Goal: Task Accomplishment & Management: Manage account settings

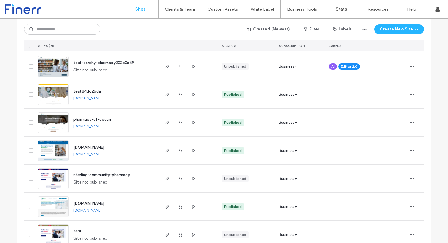
scroll to position [128, 0]
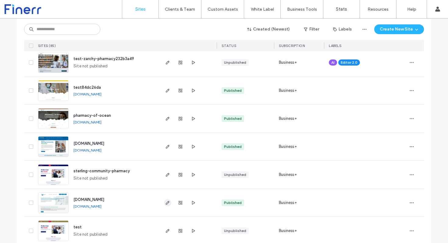
click at [166, 204] on use "button" at bounding box center [168, 203] width 4 height 4
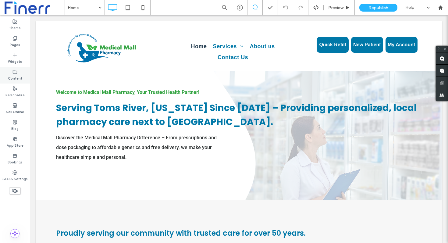
click at [14, 77] on label "Content" at bounding box center [15, 77] width 14 height 7
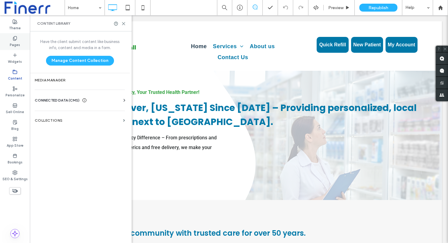
click at [14, 43] on label "Pages" at bounding box center [15, 44] width 10 height 7
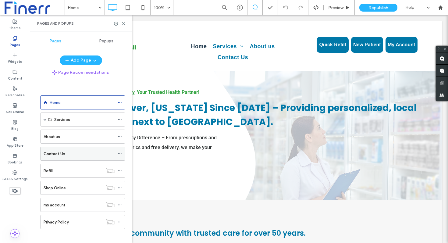
click at [64, 151] on label "Contact Us" at bounding box center [55, 153] width 22 height 11
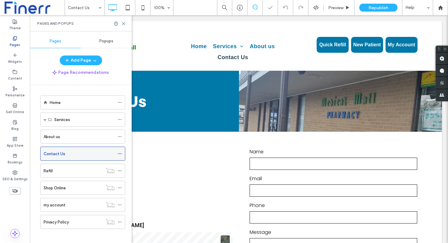
click at [120, 153] on icon at bounding box center [120, 154] width 4 height 4
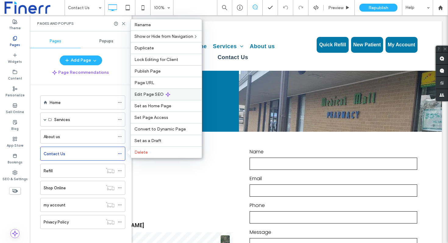
click at [158, 95] on span "Edit Page SEO" at bounding box center [148, 94] width 29 height 5
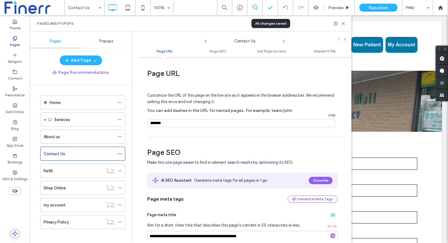
click at [269, 11] on div at bounding box center [270, 7] width 15 height 15
click at [342, 24] on use at bounding box center [343, 23] width 3 height 3
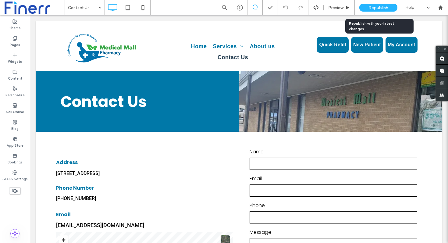
click at [374, 5] on span "Republish" at bounding box center [379, 7] width 20 height 5
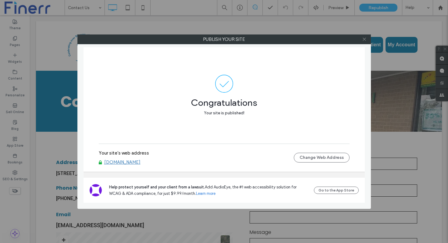
click at [364, 39] on use at bounding box center [364, 39] width 3 height 3
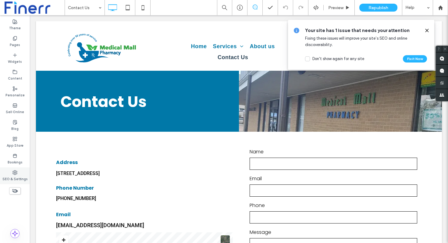
click at [12, 171] on div "SEO & Settings" at bounding box center [15, 175] width 30 height 17
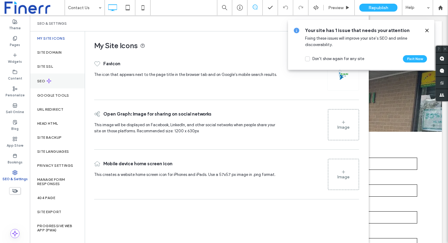
click at [74, 77] on div "SEO" at bounding box center [57, 80] width 55 height 15
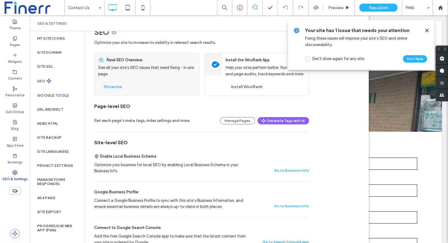
scroll to position [12, 0]
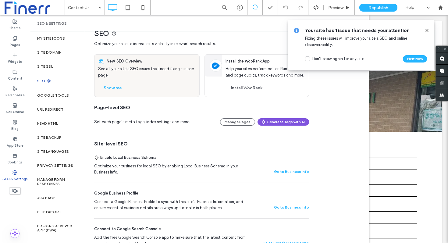
click at [275, 123] on button "Generate Tags with AI" at bounding box center [284, 121] width 52 height 7
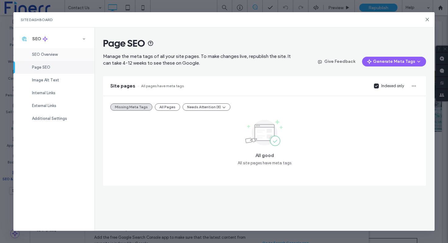
click at [54, 51] on div "SEO Overview" at bounding box center [53, 54] width 81 height 13
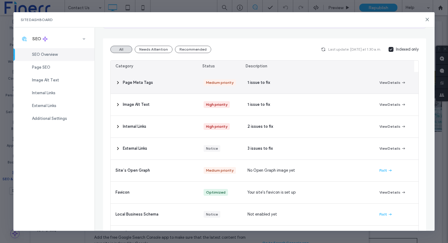
scroll to position [52, 0]
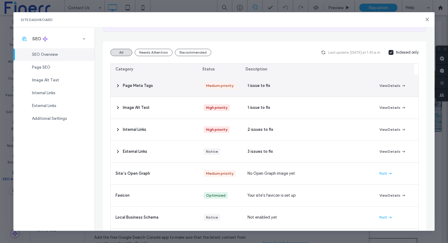
click at [349, 80] on div "1 issue to fix" at bounding box center [309, 86] width 132 height 22
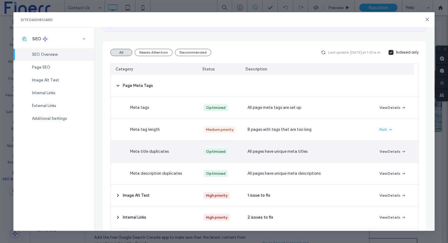
click at [352, 147] on div "All pages have unique meta titles" at bounding box center [309, 152] width 132 height 22
click at [388, 154] on button "View Details" at bounding box center [393, 151] width 27 height 7
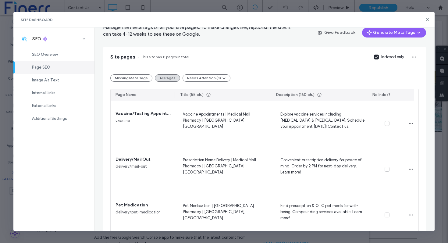
scroll to position [25, 0]
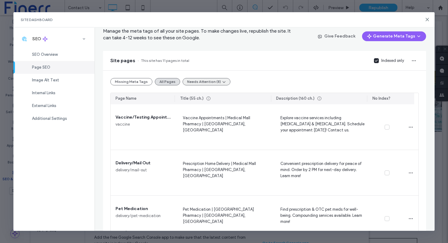
click at [195, 82] on button "Needs Attention (8)" at bounding box center [207, 81] width 48 height 7
click at [196, 97] on span "Tags Too Long (8)" at bounding box center [202, 96] width 32 height 6
click at [134, 79] on button "Missing Meta Tags" at bounding box center [131, 81] width 42 height 7
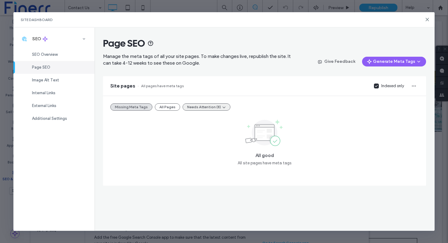
click at [222, 105] on icon "button" at bounding box center [224, 107] width 5 height 5
click at [216, 119] on span "Tags Too Long (8)" at bounding box center [202, 122] width 32 height 6
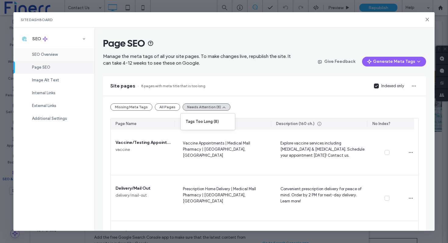
click at [60, 53] on div "SEO Overview" at bounding box center [53, 54] width 81 height 13
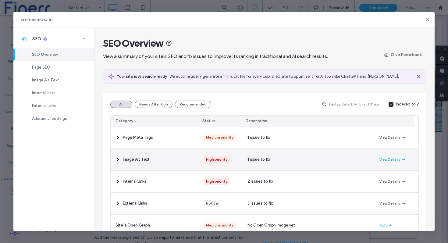
click at [389, 156] on button "View Details" at bounding box center [393, 159] width 27 height 7
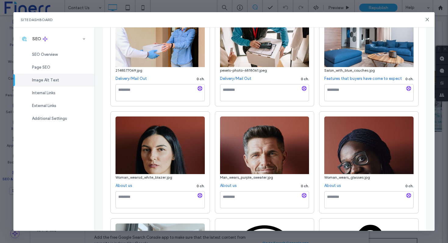
scroll to position [223, 0]
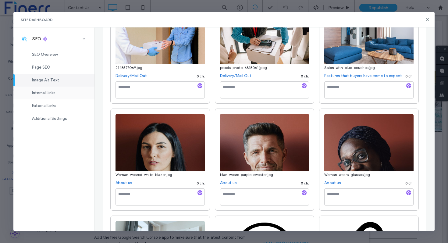
click at [53, 95] on span "Internal Links" at bounding box center [43, 93] width 23 height 5
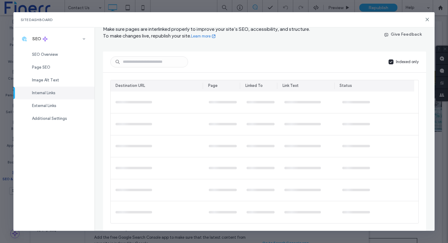
scroll to position [0, 0]
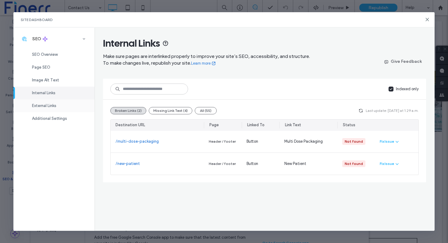
click at [44, 102] on div "External Links" at bounding box center [53, 105] width 81 height 13
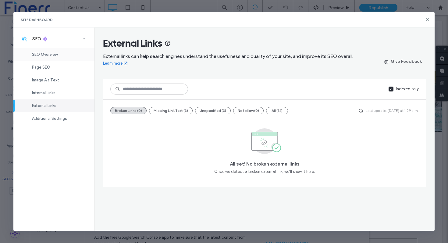
click at [44, 59] on div "SEO Overview" at bounding box center [53, 54] width 81 height 13
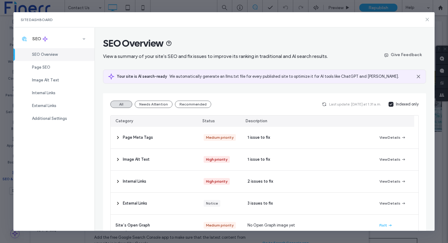
click at [427, 20] on use at bounding box center [427, 19] width 3 height 3
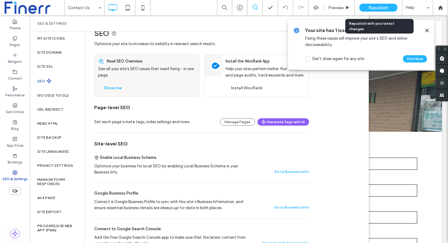
click at [376, 4] on div "Republish" at bounding box center [378, 8] width 38 height 8
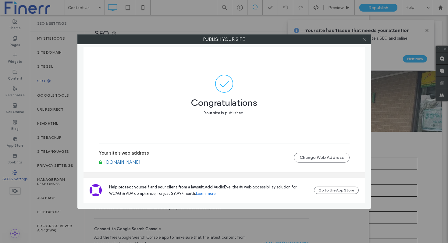
click at [365, 41] on icon at bounding box center [364, 39] width 5 height 5
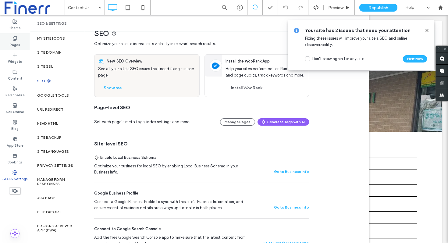
click at [13, 37] on use at bounding box center [14, 38] width 3 height 4
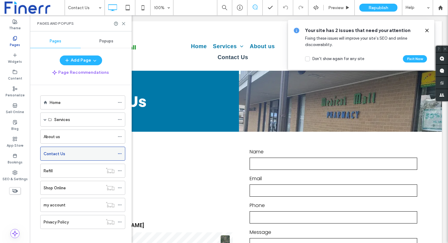
scroll to position [4, 0]
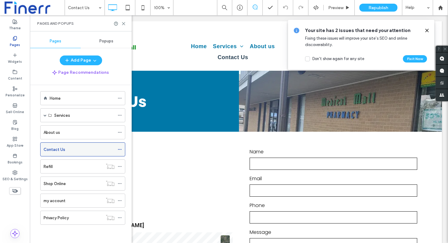
click at [81, 154] on div "Contact Us" at bounding box center [79, 149] width 71 height 13
click at [118, 149] on use at bounding box center [119, 149] width 3 height 1
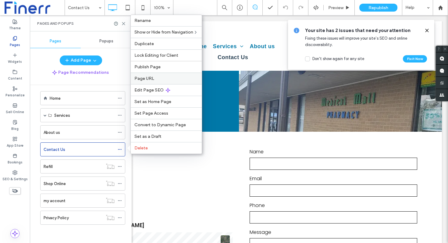
click at [164, 77] on label "Page URL" at bounding box center [166, 78] width 64 height 5
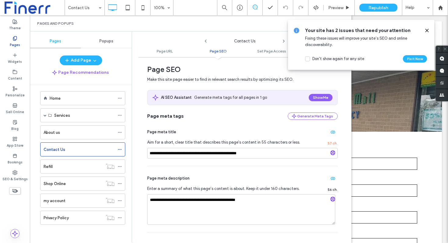
scroll to position [86, 0]
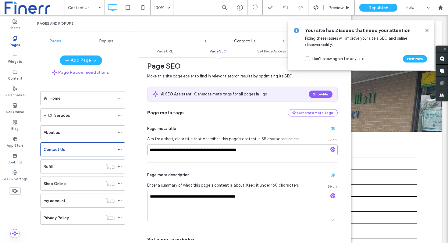
click at [187, 150] on input "**********" at bounding box center [242, 150] width 191 height 11
click at [184, 152] on input "**********" at bounding box center [242, 150] width 191 height 11
type input "**********"
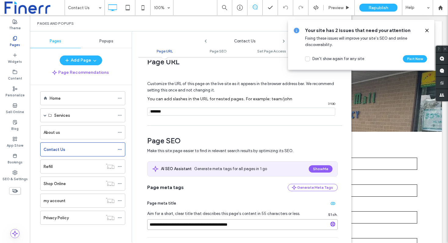
scroll to position [0, 0]
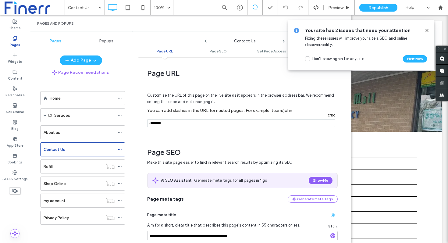
click at [428, 31] on icon at bounding box center [427, 30] width 5 height 5
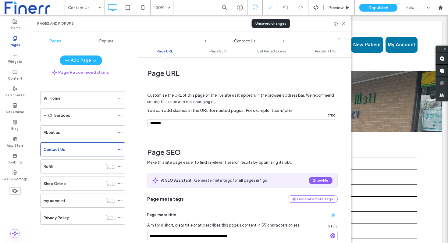
click at [271, 7] on icon at bounding box center [270, 8] width 6 height 6
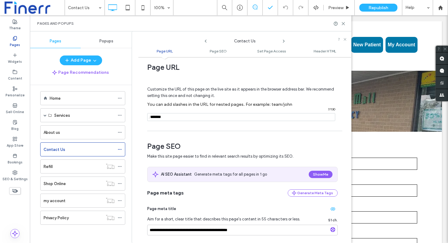
scroll to position [9, 0]
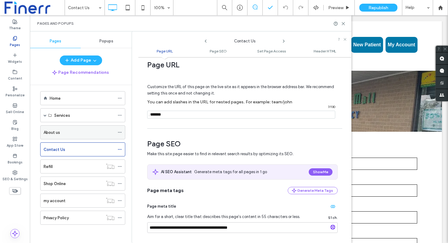
click at [100, 132] on div "About us" at bounding box center [79, 132] width 71 height 6
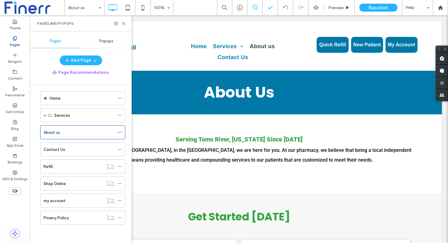
scroll to position [0, 0]
click at [121, 133] on use at bounding box center [119, 132] width 3 height 1
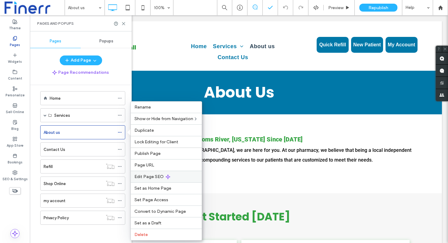
click at [153, 176] on span "Edit Page SEO" at bounding box center [148, 176] width 29 height 5
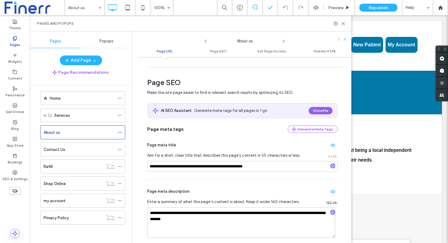
scroll to position [71, 0]
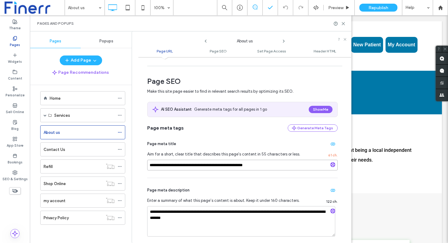
click at [260, 166] on input "**********" at bounding box center [242, 165] width 191 height 11
type input "**********"
click at [269, 9] on polyline at bounding box center [270, 7] width 4 height 3
click at [79, 151] on div "Contact Us" at bounding box center [79, 149] width 71 height 6
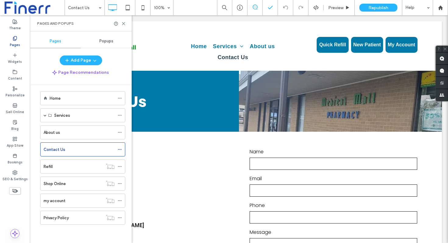
scroll to position [0, 0]
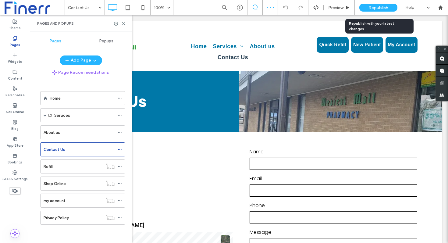
click at [383, 5] on span "Republish" at bounding box center [379, 7] width 20 height 5
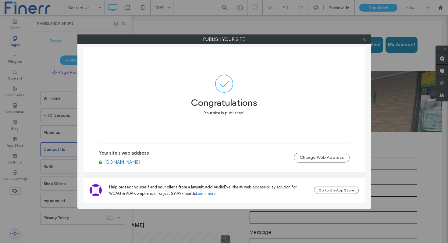
click at [365, 40] on icon at bounding box center [364, 39] width 5 height 5
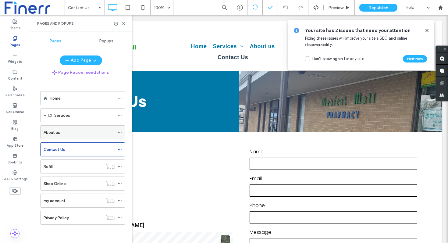
click at [75, 133] on div "About us" at bounding box center [79, 132] width 71 height 6
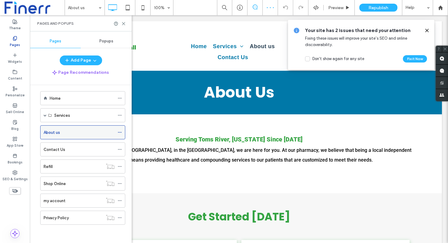
click at [120, 132] on icon at bounding box center [120, 132] width 4 height 4
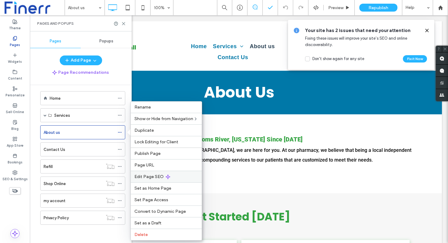
click at [152, 177] on span "Edit Page SEO" at bounding box center [148, 176] width 29 height 5
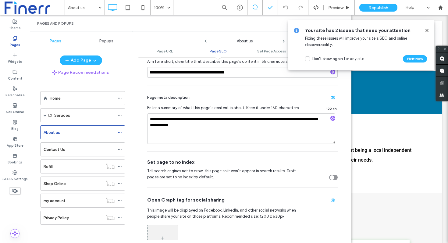
scroll to position [165, 0]
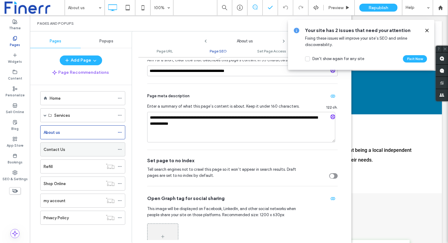
click at [120, 149] on icon at bounding box center [120, 149] width 4 height 4
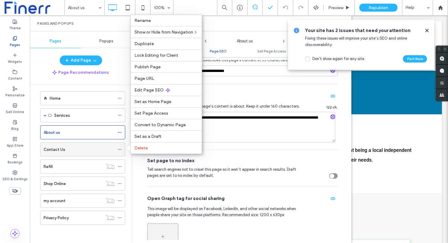
click at [120, 149] on icon at bounding box center [120, 149] width 4 height 4
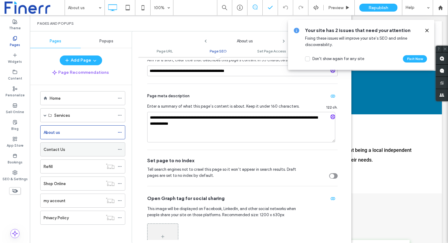
click at [120, 149] on icon at bounding box center [120, 149] width 4 height 4
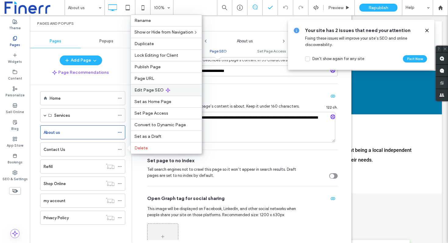
click at [158, 90] on span "Edit Page SEO" at bounding box center [148, 90] width 29 height 5
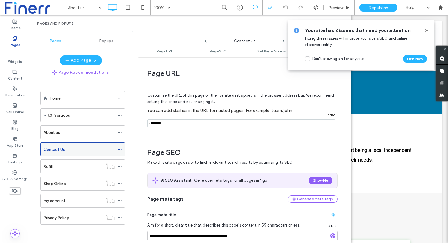
click at [75, 147] on div "Contact Us" at bounding box center [79, 149] width 71 height 6
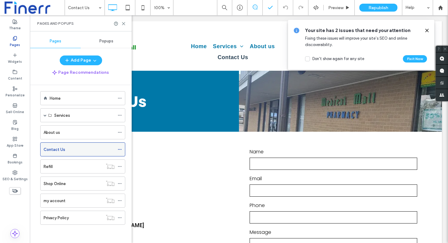
scroll to position [0, 0]
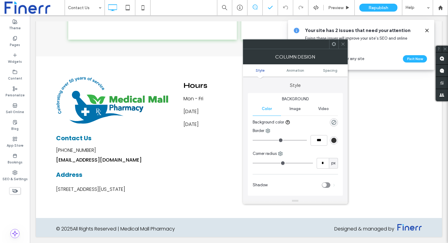
scroll to position [530, 0]
click at [125, 186] on span "[STREET_ADDRESS][US_STATE]" at bounding box center [90, 189] width 69 height 7
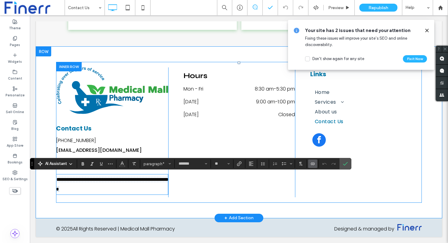
click at [98, 189] on p "**********" at bounding box center [112, 185] width 112 height 20
click at [86, 190] on p "**********" at bounding box center [112, 185] width 112 height 20
click at [69, 192] on span "**********" at bounding box center [112, 184] width 113 height 15
click at [84, 190] on span "**********" at bounding box center [112, 184] width 113 height 14
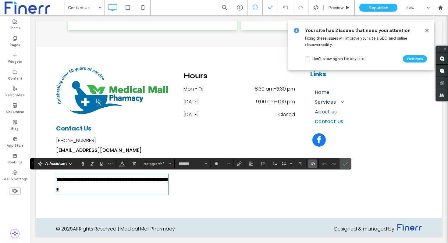
click at [70, 163] on use at bounding box center [71, 163] width 2 height 1
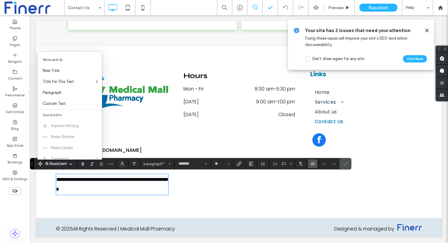
click at [82, 60] on span "Write with AI" at bounding box center [70, 59] width 64 height 11
click at [62, 91] on span "Paragraph" at bounding box center [72, 93] width 59 height 6
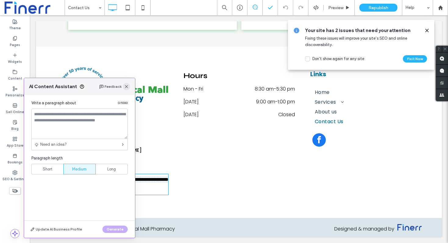
click at [127, 86] on use "button" at bounding box center [126, 86] width 3 height 3
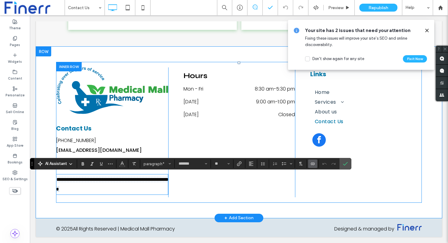
click at [76, 191] on span "**********" at bounding box center [112, 184] width 113 height 14
click at [58, 181] on span "**********" at bounding box center [112, 184] width 113 height 14
click at [56, 180] on span "**********" at bounding box center [112, 184] width 113 height 14
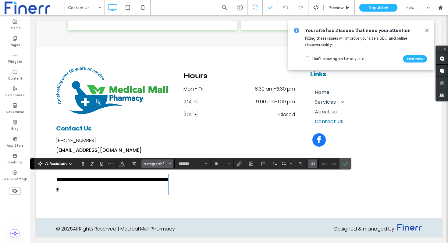
click at [169, 167] on span "Styles" at bounding box center [170, 164] width 2 height 8
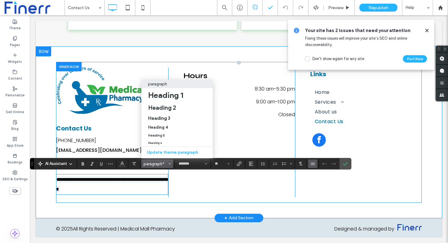
click at [91, 193] on p "**********" at bounding box center [112, 185] width 112 height 20
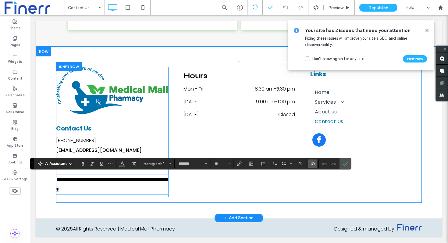
click at [91, 193] on p "**********" at bounding box center [112, 185] width 112 height 20
click at [84, 189] on span "**********" at bounding box center [112, 184] width 113 height 14
click at [243, 184] on div "Hours Mon - Fri 8:30 am - 5:30 pm [DATE] 9:00 am - 1:00 pm [DATE] Closed Click …" at bounding box center [240, 132] width 112 height 130
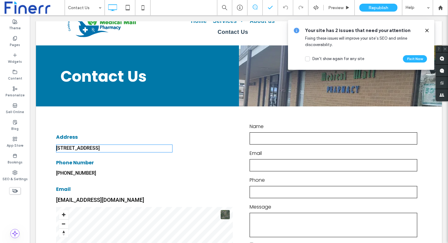
scroll to position [0, 0]
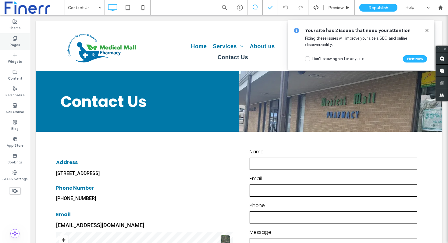
click at [10, 43] on label "Pages" at bounding box center [15, 44] width 10 height 7
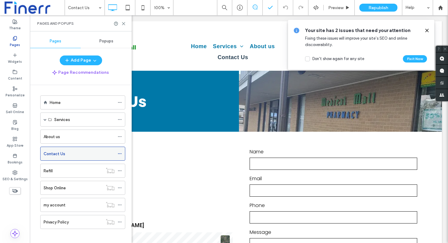
click at [120, 153] on icon at bounding box center [120, 154] width 4 height 4
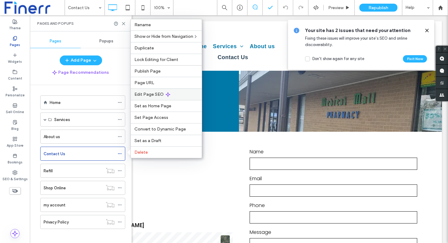
click at [150, 95] on span "Edit Page SEO" at bounding box center [148, 94] width 29 height 5
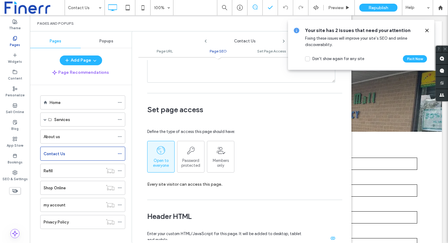
scroll to position [421, 0]
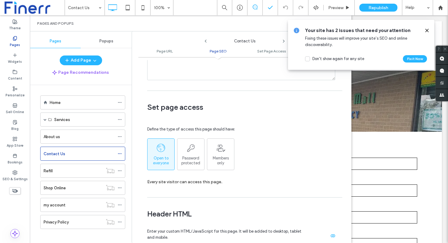
click at [426, 32] on icon at bounding box center [427, 30] width 5 height 5
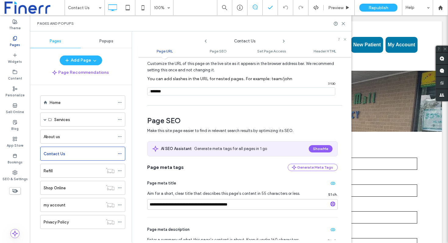
scroll to position [0, 0]
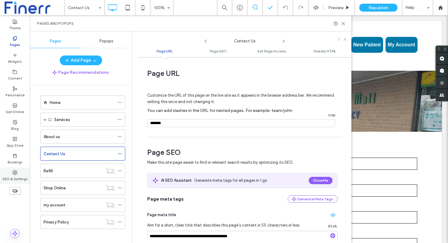
click at [26, 177] on label "SEO & Settings" at bounding box center [14, 178] width 25 height 7
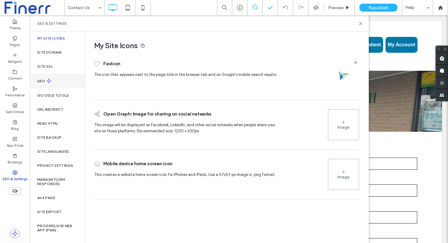
click at [44, 79] on label "SEO" at bounding box center [41, 81] width 9 height 4
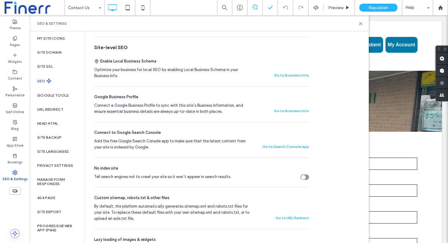
scroll to position [110, 0]
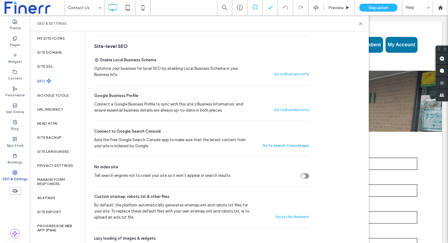
click at [279, 147] on button "Go to Search Console app" at bounding box center [286, 145] width 47 height 7
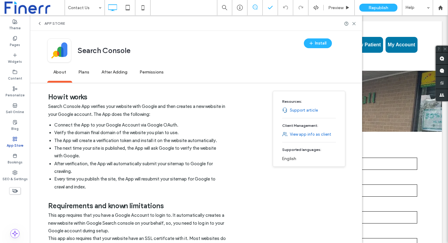
scroll to position [136, 0]
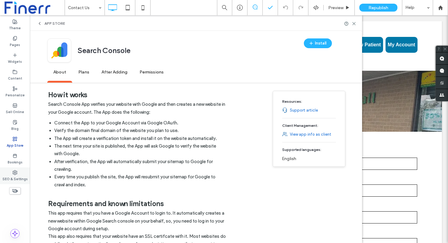
click at [11, 173] on div "SEO & Settings" at bounding box center [15, 175] width 30 height 17
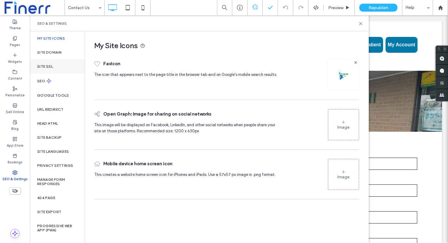
click at [63, 65] on div "Site SSL" at bounding box center [57, 66] width 55 height 14
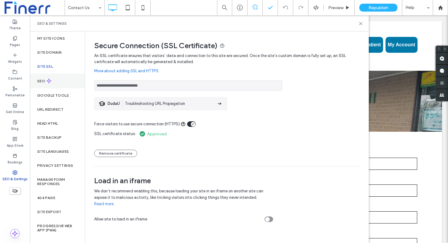
click at [63, 81] on div "SEO" at bounding box center [57, 80] width 55 height 15
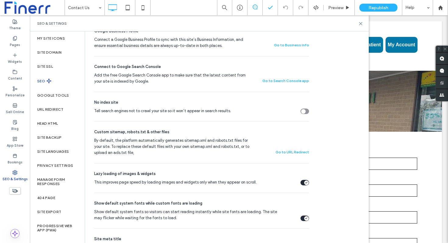
scroll to position [178, 0]
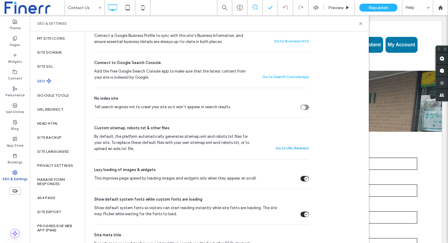
click at [281, 149] on button "Go to URL Redirect" at bounding box center [293, 148] width 34 height 7
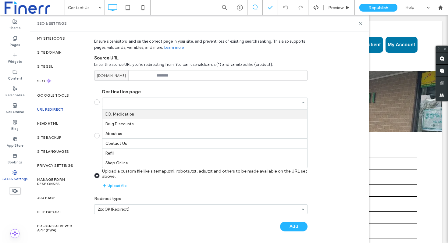
scroll to position [40, 0]
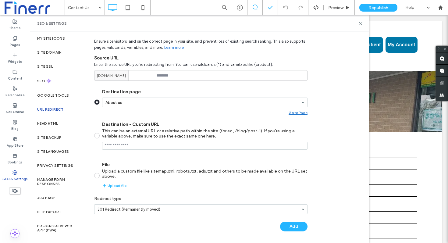
click at [225, 103] on input "Destination page About us Go to Page" at bounding box center [203, 102] width 196 height 4
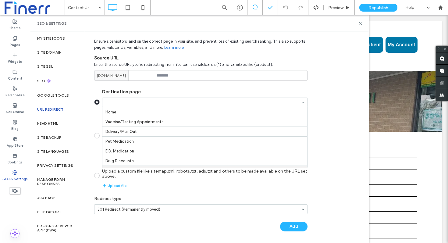
scroll to position [60, 0]
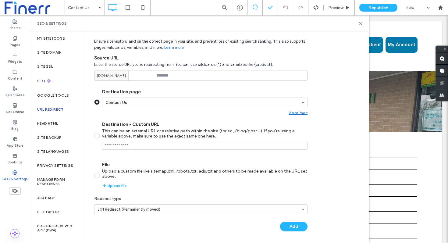
click at [293, 113] on div "Go to Page" at bounding box center [298, 112] width 19 height 5
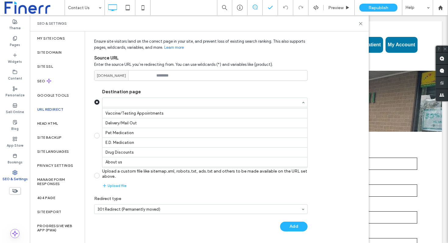
scroll to position [0, 0]
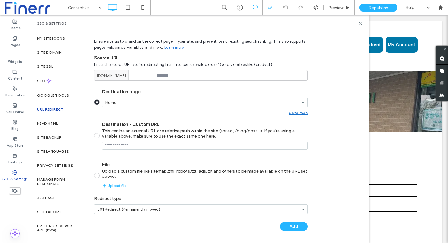
click at [298, 110] on div "Go to Page" at bounding box center [298, 112] width 19 height 5
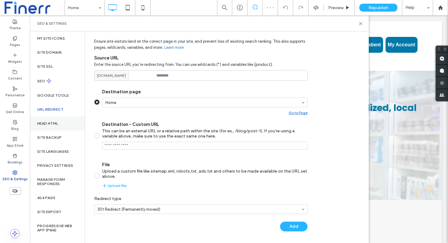
click at [50, 125] on label "Head HTML" at bounding box center [47, 123] width 21 height 4
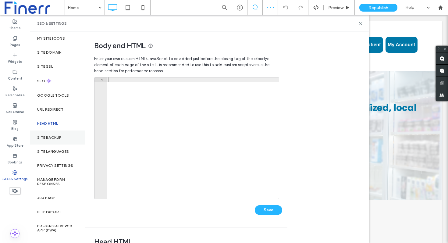
click at [50, 134] on div "Site Backup" at bounding box center [57, 137] width 55 height 14
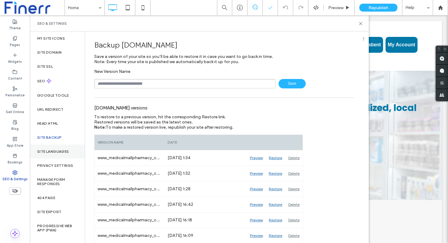
click at [54, 150] on label "Site Languages" at bounding box center [53, 151] width 32 height 4
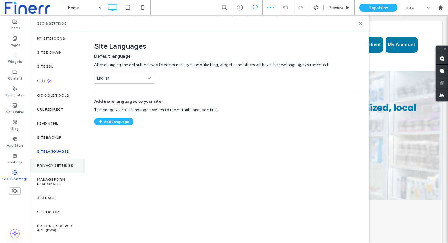
click at [55, 164] on label "Privacy Settings" at bounding box center [55, 165] width 36 height 4
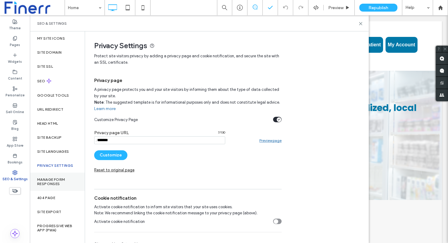
click at [59, 183] on label "Manage Form Responses" at bounding box center [57, 181] width 40 height 9
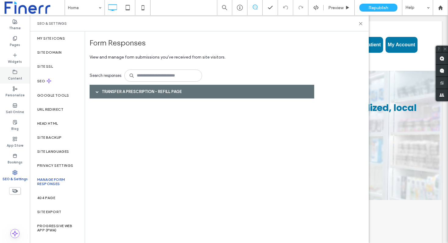
click at [17, 75] on label "Content" at bounding box center [15, 77] width 14 height 7
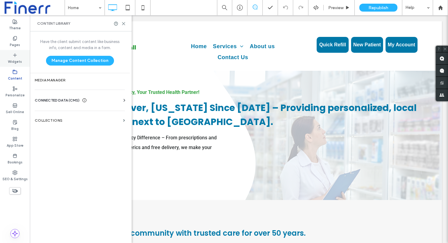
click at [16, 58] on label "Widgets" at bounding box center [15, 61] width 14 height 7
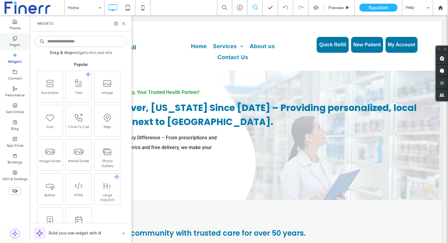
click at [18, 47] on label "Pages" at bounding box center [15, 44] width 10 height 7
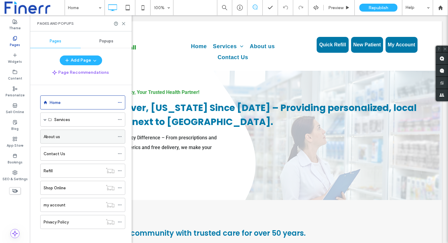
click at [77, 141] on div "About us" at bounding box center [79, 136] width 71 height 13
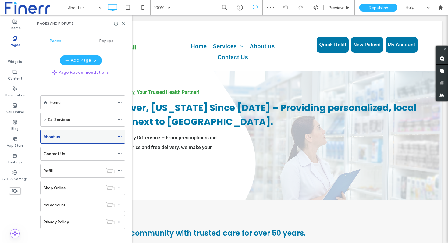
click at [121, 138] on icon at bounding box center [120, 136] width 4 height 4
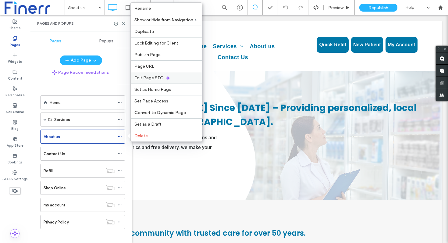
click at [159, 77] on span "Edit Page SEO" at bounding box center [148, 77] width 29 height 5
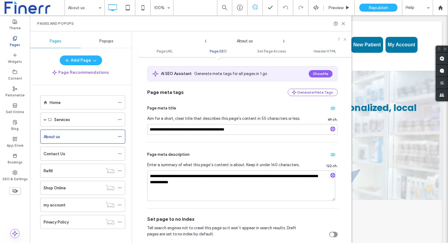
scroll to position [117, 0]
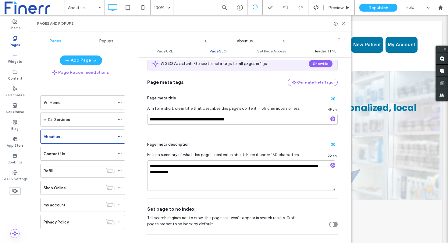
click at [320, 51] on span "Header HTML" at bounding box center [325, 51] width 23 height 5
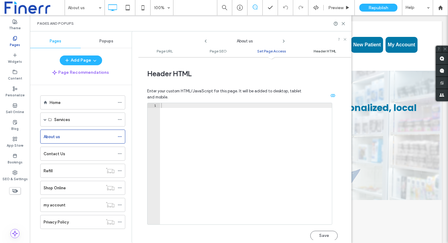
scroll to position [563, 0]
click at [280, 52] on span "Set Page Access" at bounding box center [271, 51] width 29 height 5
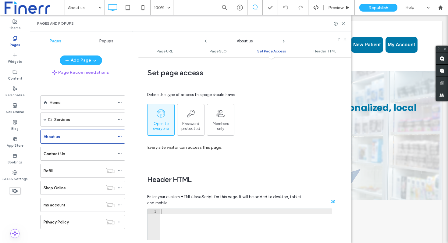
scroll to position [456, 0]
click at [230, 50] on link "Page SEO" at bounding box center [217, 51] width 53 height 5
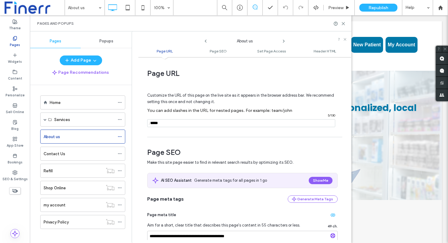
scroll to position [14, 0]
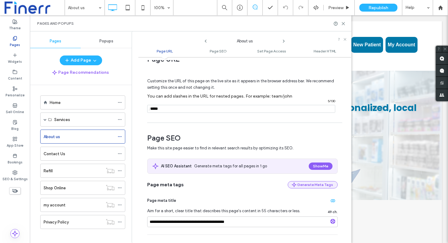
click at [294, 185] on use "button" at bounding box center [294, 185] width 4 height 4
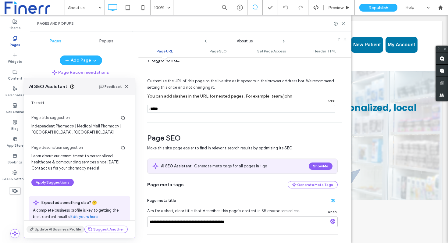
click at [49, 227] on button "Update AI Business Profile" at bounding box center [56, 229] width 58 height 7
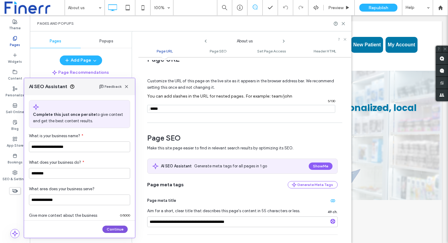
click at [112, 228] on button "Continue" at bounding box center [114, 229] width 25 height 7
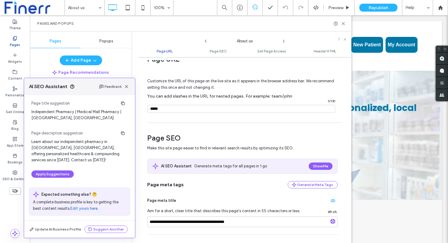
click at [77, 173] on div "Take #1 Page title suggestion Independent Pharmacy | Medical Mall Pharmacy | To…" at bounding box center [79, 132] width 111 height 102
click at [128, 87] on icon "button" at bounding box center [126, 86] width 5 height 5
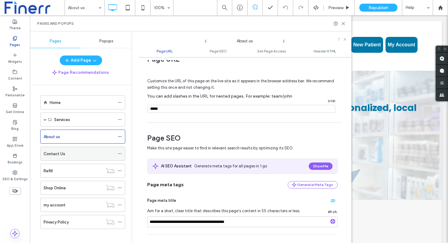
click at [65, 155] on div "Contact Us" at bounding box center [79, 154] width 71 height 6
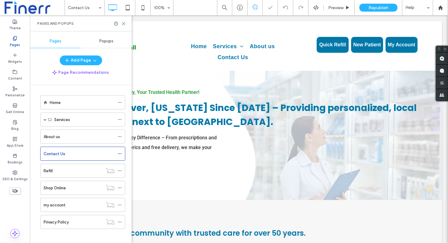
click at [119, 154] on icon at bounding box center [120, 154] width 4 height 4
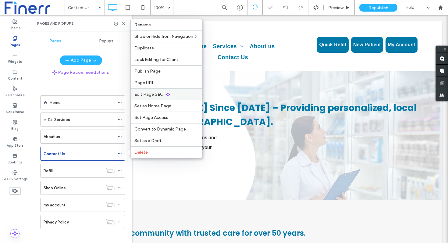
click at [145, 94] on span "Edit Page SEO" at bounding box center [148, 94] width 29 height 5
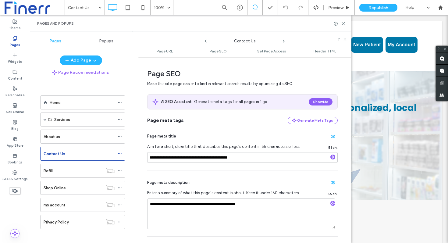
scroll to position [81, 0]
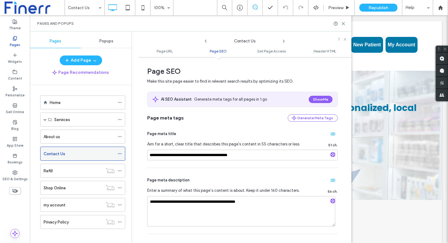
click at [120, 154] on icon at bounding box center [120, 154] width 4 height 4
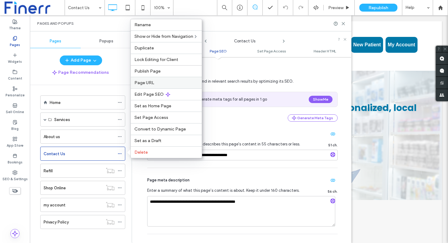
click at [160, 82] on label "Page URL" at bounding box center [166, 82] width 64 height 5
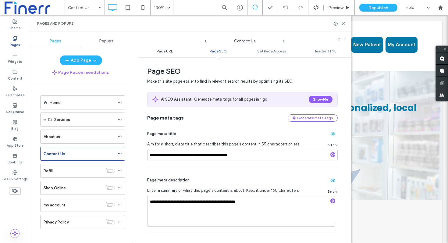
click at [165, 52] on span "Page URL" at bounding box center [165, 51] width 16 height 5
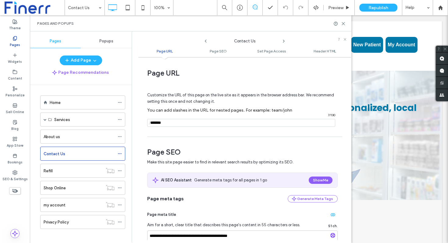
scroll to position [0, 0]
click at [172, 123] on input "notEmpty" at bounding box center [241, 123] width 188 height 8
click at [341, 23] on div at bounding box center [340, 23] width 12 height 5
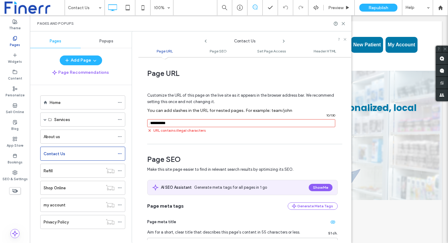
click at [208, 122] on input "notEmpty" at bounding box center [241, 123] width 188 height 8
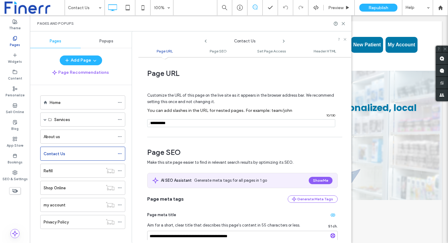
click at [152, 126] on span "/" at bounding box center [149, 124] width 5 height 8
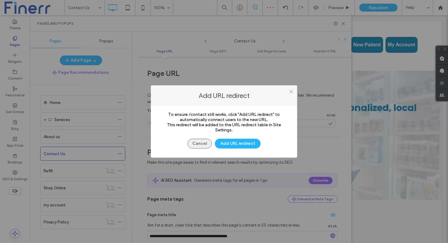
click at [196, 146] on button "Cancel" at bounding box center [200, 144] width 24 height 10
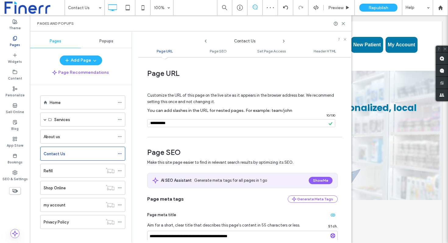
click at [152, 125] on input "notEmpty" at bounding box center [241, 123] width 188 height 8
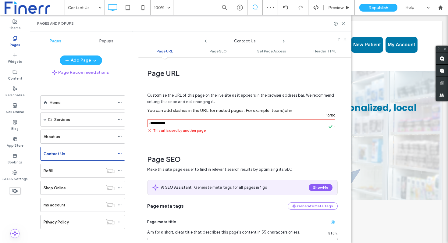
click at [153, 124] on input "notEmpty" at bounding box center [241, 123] width 188 height 8
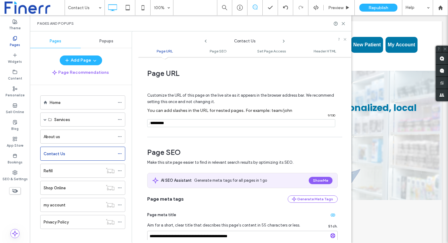
type input "**********"
click at [75, 199] on div "my account" at bounding box center [73, 204] width 59 height 13
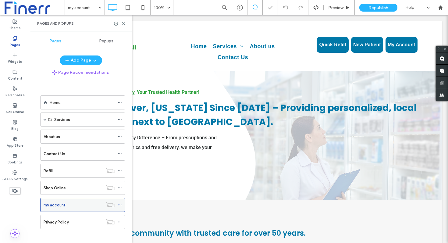
click at [121, 200] on span at bounding box center [120, 204] width 4 height 9
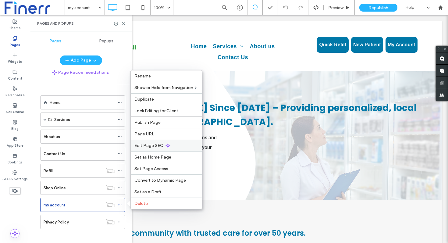
click at [148, 145] on span "Edit Page SEO" at bounding box center [148, 145] width 29 height 5
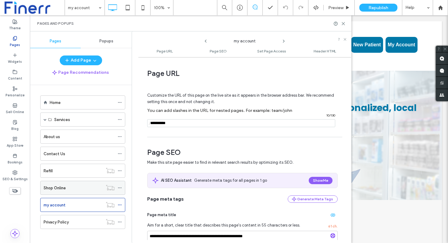
click at [76, 185] on div "Shop Online" at bounding box center [73, 188] width 59 height 6
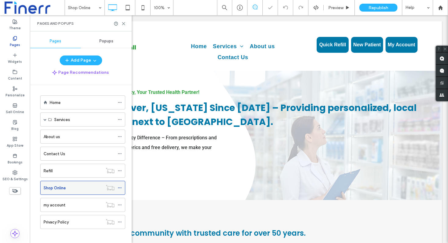
click at [121, 186] on icon at bounding box center [120, 188] width 4 height 4
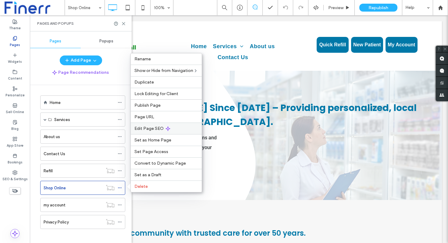
click at [148, 127] on span "Edit Page SEO" at bounding box center [148, 128] width 29 height 5
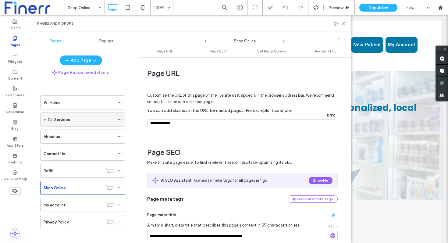
click at [44, 119] on span at bounding box center [45, 119] width 3 height 3
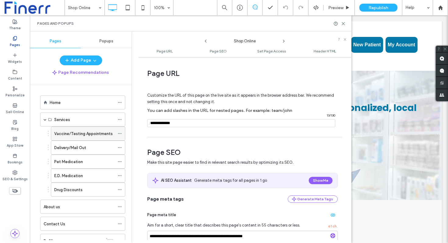
click at [69, 132] on label "Vaccine/Testing Appointments" at bounding box center [83, 133] width 59 height 11
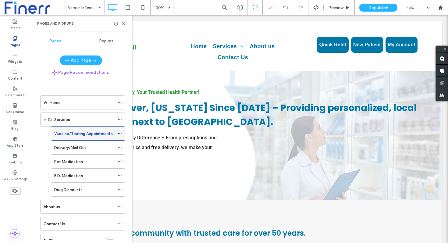
click at [120, 132] on icon at bounding box center [120, 133] width 4 height 4
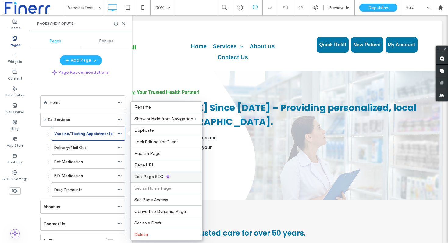
click at [154, 174] on div "Edit Page SEO" at bounding box center [166, 177] width 71 height 12
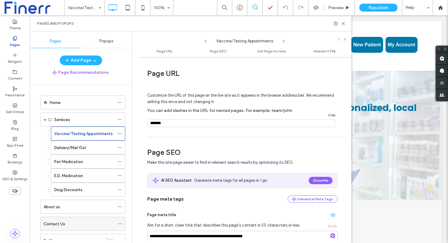
click at [72, 221] on div "Contact Us" at bounding box center [79, 224] width 71 height 6
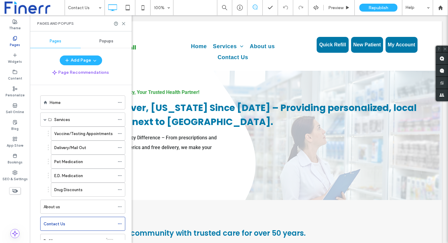
click at [122, 224] on icon at bounding box center [120, 224] width 4 height 4
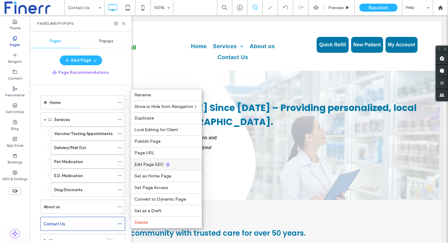
click at [144, 163] on span "Edit Page SEO" at bounding box center [148, 164] width 29 height 5
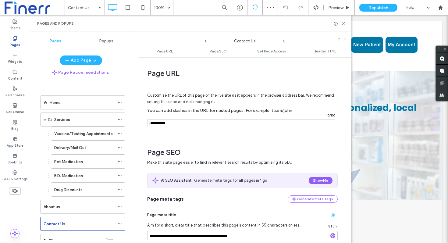
click at [176, 121] on input "notEmpty" at bounding box center [241, 123] width 188 height 8
click at [343, 22] on icon at bounding box center [343, 23] width 5 height 5
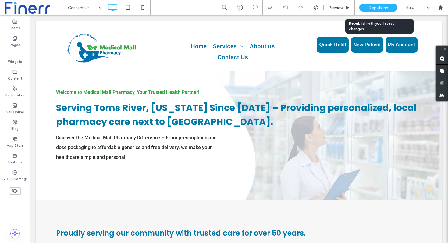
click at [373, 8] on span "Republish" at bounding box center [379, 7] width 20 height 5
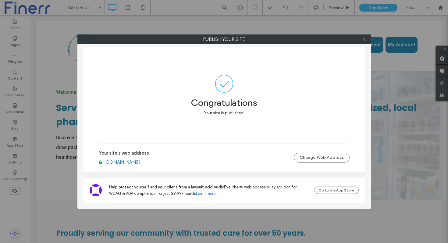
click at [363, 39] on icon at bounding box center [364, 39] width 5 height 5
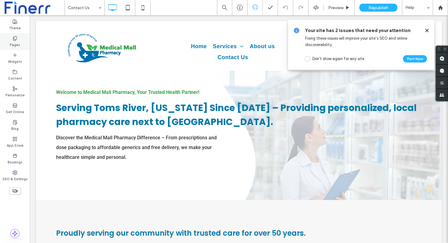
click at [13, 44] on label "Pages" at bounding box center [15, 44] width 10 height 7
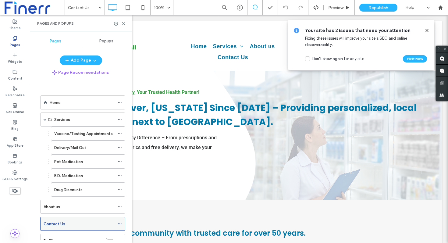
click at [120, 221] on span at bounding box center [120, 223] width 4 height 9
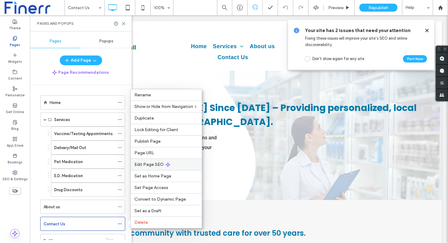
click at [148, 169] on div "Edit Page SEO" at bounding box center [166, 165] width 71 height 12
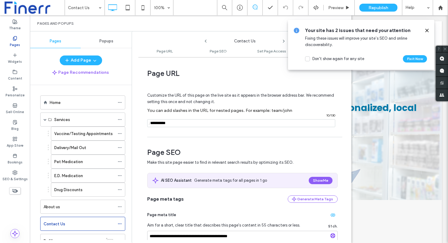
click at [191, 122] on input "notEmpty" at bounding box center [241, 123] width 188 height 8
type input "*******"
click at [427, 29] on icon at bounding box center [427, 30] width 5 height 5
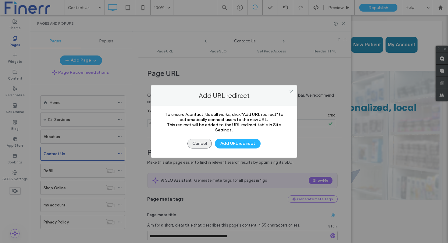
click at [208, 141] on button "Cancel" at bounding box center [200, 144] width 24 height 10
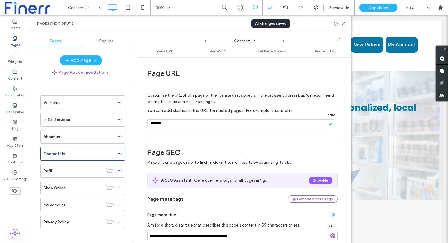
click at [272, 5] on icon at bounding box center [270, 8] width 6 height 6
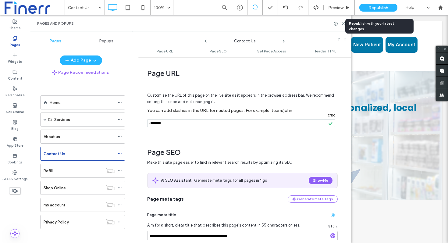
click at [373, 7] on span "Republish" at bounding box center [379, 7] width 20 height 5
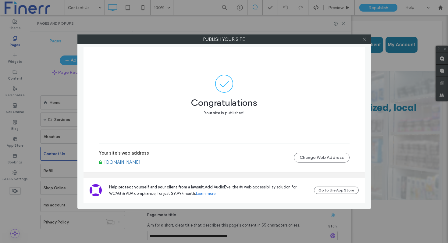
click at [364, 39] on icon at bounding box center [364, 39] width 5 height 5
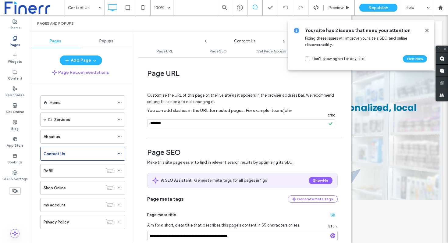
click at [428, 31] on icon at bounding box center [427, 30] width 5 height 5
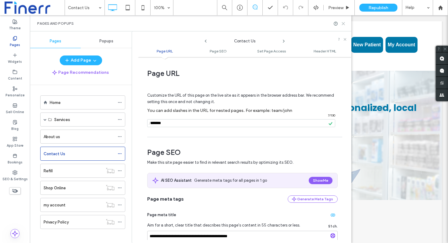
click at [343, 24] on icon at bounding box center [343, 23] width 5 height 5
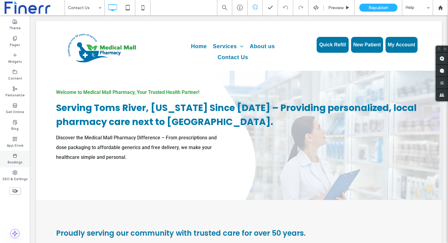
click at [16, 156] on icon at bounding box center [15, 155] width 5 height 5
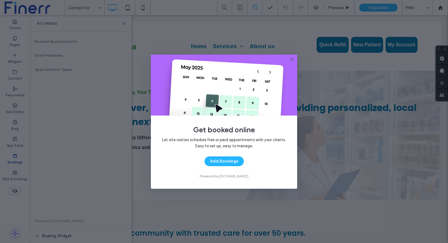
click at [294, 57] on icon at bounding box center [292, 59] width 5 height 5
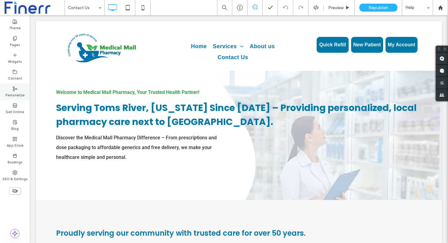
click at [15, 89] on use at bounding box center [15, 89] width 4 height 4
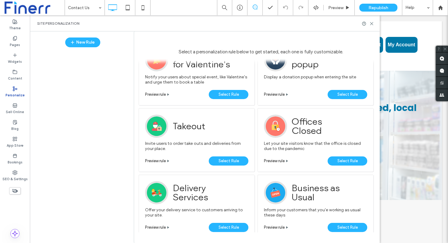
scroll to position [564, 0]
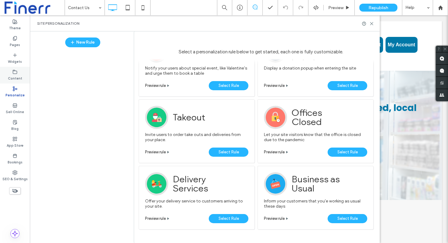
click at [10, 69] on div "Content" at bounding box center [15, 75] width 30 height 17
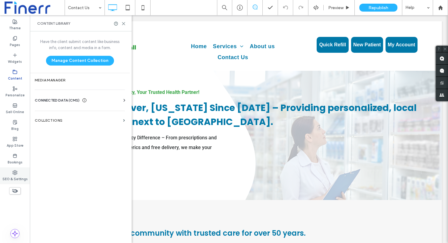
click at [12, 180] on label "SEO & Settings" at bounding box center [14, 178] width 25 height 7
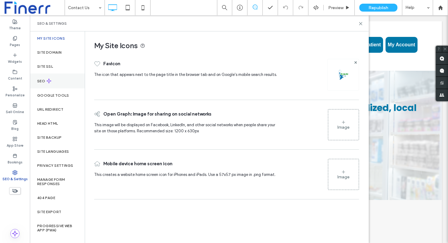
click at [51, 76] on div "SEO" at bounding box center [57, 80] width 55 height 15
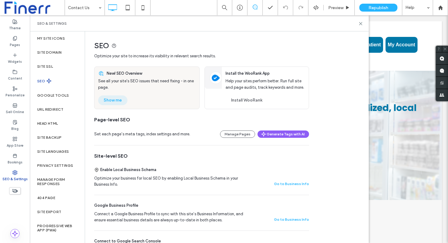
click at [118, 96] on button "Show me" at bounding box center [112, 100] width 29 height 10
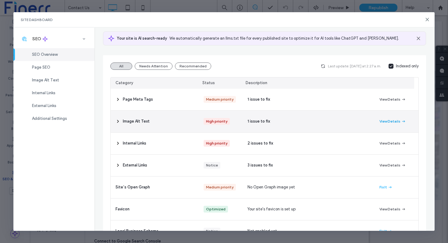
scroll to position [39, 0]
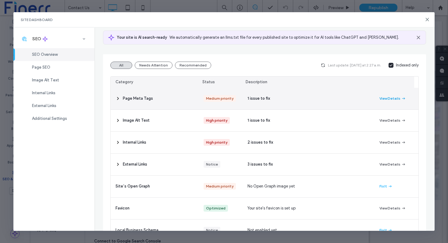
click at [394, 99] on button "View Details" at bounding box center [393, 98] width 27 height 7
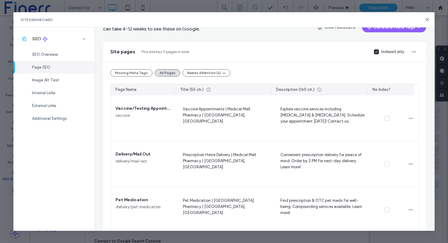
scroll to position [0, 0]
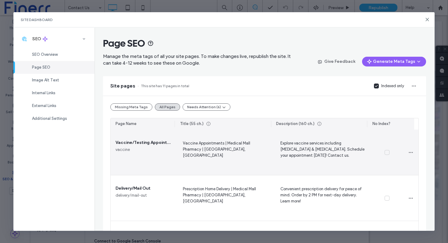
click at [385, 152] on span at bounding box center [387, 152] width 5 height 5
click at [409, 154] on icon "button" at bounding box center [411, 152] width 5 height 5
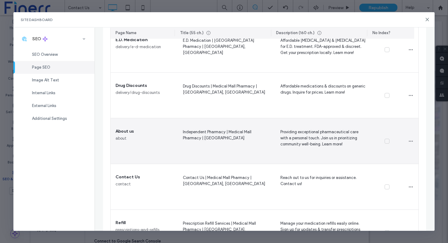
scroll to position [241, 0]
click at [403, 142] on div at bounding box center [410, 140] width 15 height 46
click at [409, 141] on icon "button" at bounding box center [411, 140] width 5 height 5
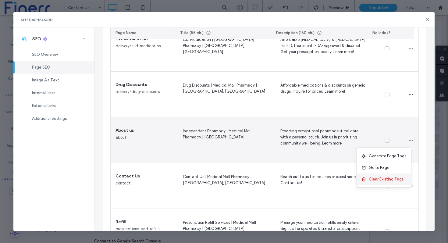
click at [383, 182] on span "Clear Existing Tags" at bounding box center [386, 179] width 35 height 6
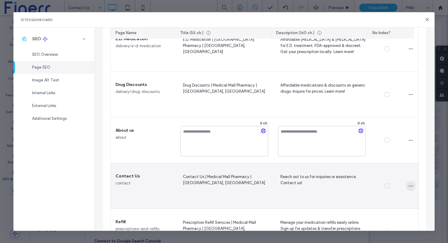
click at [409, 188] on icon "button" at bounding box center [411, 186] width 5 height 5
click at [371, 226] on span "Clear Existing Tags" at bounding box center [386, 225] width 35 height 6
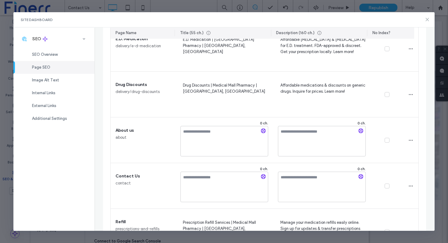
click at [427, 19] on use at bounding box center [427, 19] width 3 height 3
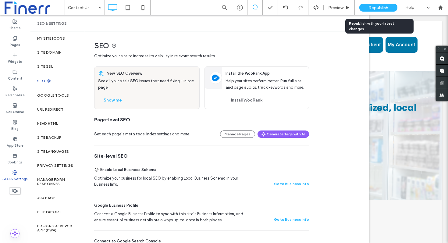
click at [378, 4] on div "Republish" at bounding box center [378, 8] width 38 height 8
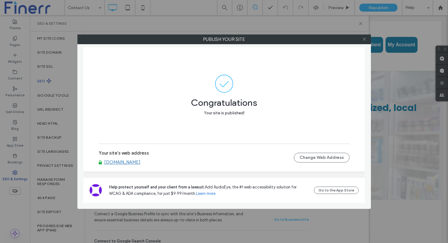
click at [363, 41] on use at bounding box center [364, 39] width 3 height 3
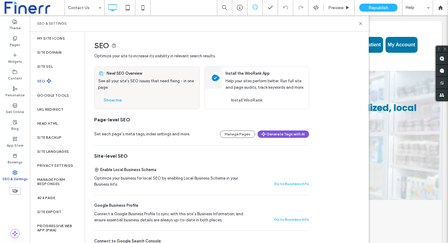
click at [269, 135] on button "Generate Tags with AI" at bounding box center [284, 133] width 52 height 7
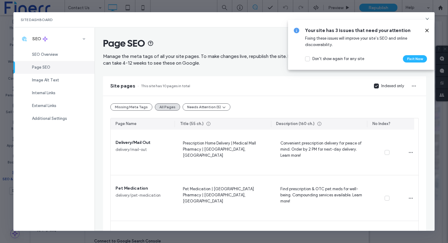
click at [427, 29] on icon at bounding box center [427, 30] width 5 height 5
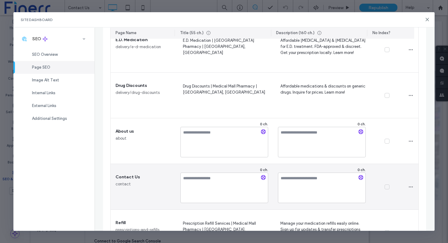
scroll to position [210, 0]
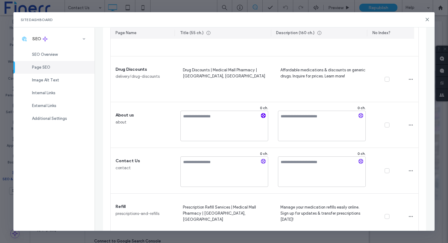
click at [263, 117] on icon "button" at bounding box center [263, 115] width 4 height 4
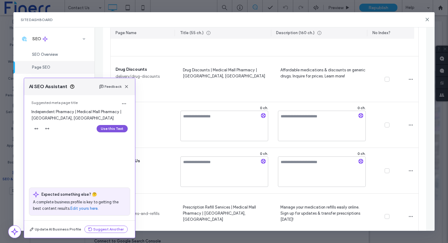
click at [108, 130] on button "Use this Text" at bounding box center [112, 128] width 31 height 7
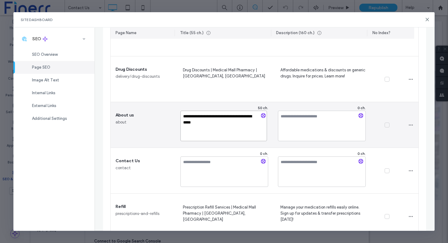
type textarea "**********"
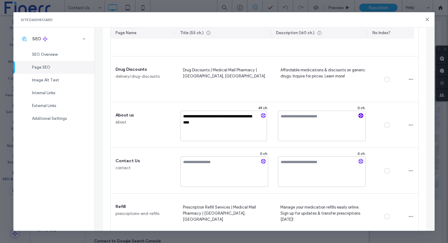
click at [359, 115] on use "button" at bounding box center [361, 116] width 4 height 4
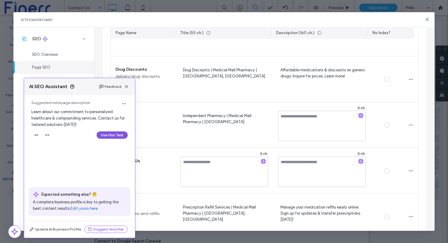
click at [110, 134] on button "Use this Text" at bounding box center [112, 134] width 31 height 7
type textarea "**********"
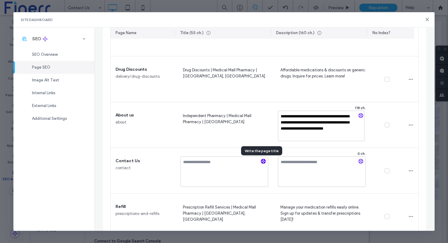
click at [263, 162] on icon "button" at bounding box center [263, 161] width 4 height 4
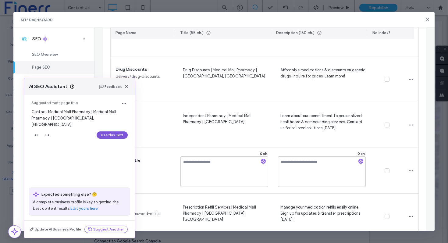
click at [112, 131] on button "Use this Text" at bounding box center [112, 134] width 31 height 7
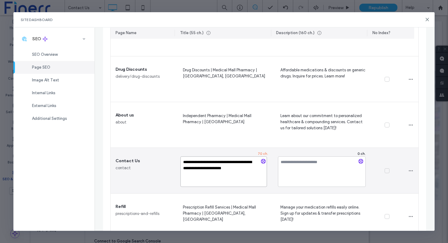
click at [223, 169] on textarea "**********" at bounding box center [223, 171] width 86 height 30
type textarea "**********"
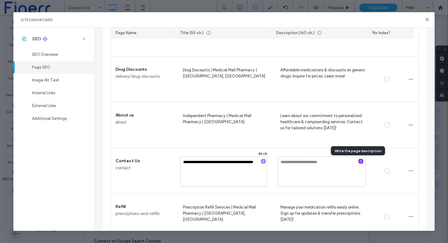
click at [359, 161] on use "button" at bounding box center [361, 161] width 4 height 4
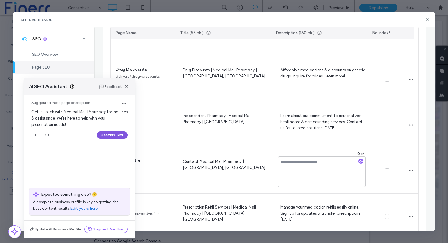
click at [103, 136] on button "Use this Text" at bounding box center [112, 134] width 31 height 7
type textarea "**********"
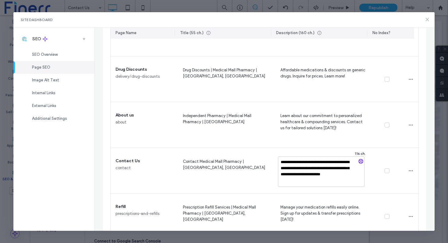
click at [427, 18] on icon at bounding box center [427, 19] width 5 height 5
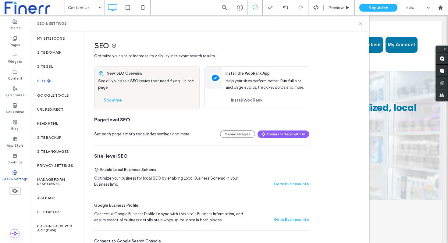
click at [362, 21] on icon at bounding box center [361, 23] width 5 height 5
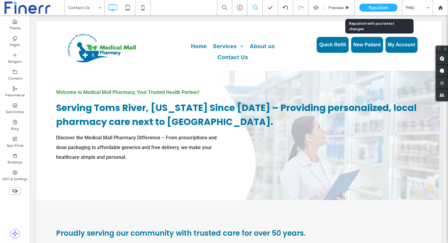
click at [378, 4] on div "Republish" at bounding box center [378, 8] width 38 height 8
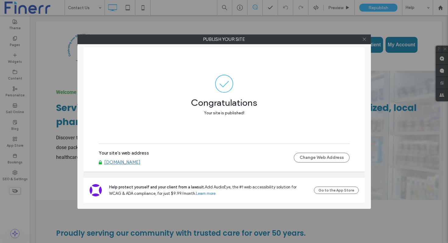
click at [365, 40] on icon at bounding box center [364, 39] width 5 height 5
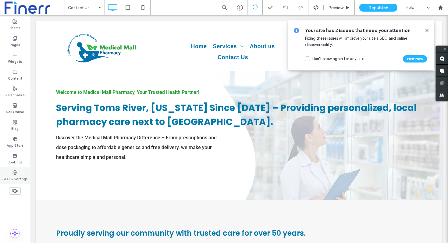
click at [12, 173] on div "SEO & Settings" at bounding box center [15, 175] width 30 height 17
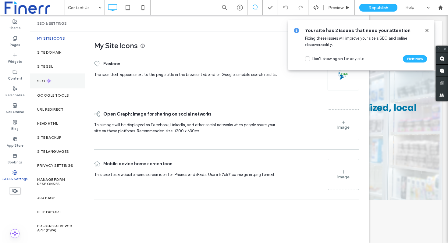
click at [56, 85] on div "SEO" at bounding box center [57, 80] width 55 height 15
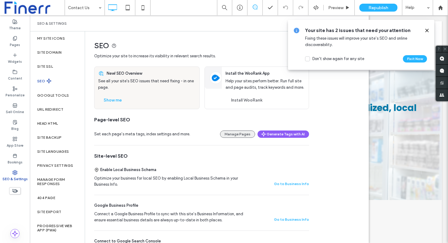
click at [237, 132] on button "Manage Pages" at bounding box center [237, 133] width 35 height 7
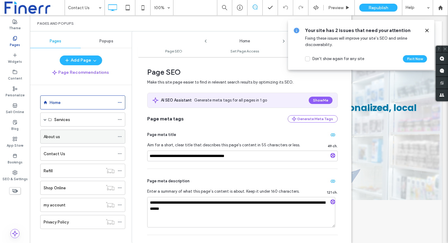
click at [93, 133] on div "About us" at bounding box center [79, 136] width 71 height 13
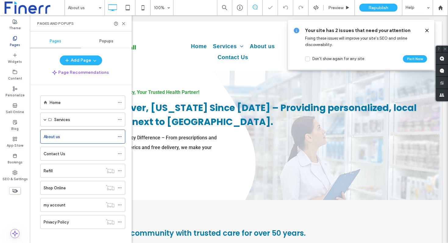
click at [118, 136] on icon at bounding box center [120, 136] width 4 height 4
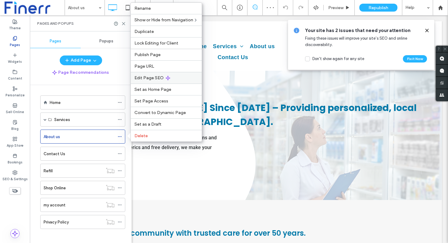
click at [154, 77] on span "Edit Page SEO" at bounding box center [148, 77] width 29 height 5
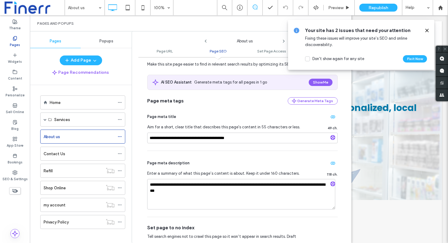
scroll to position [93, 0]
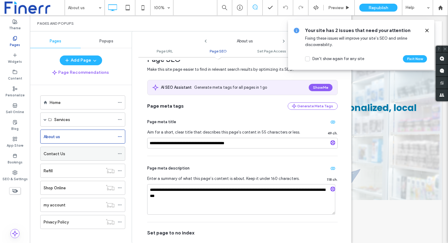
click at [119, 152] on icon at bounding box center [120, 154] width 4 height 4
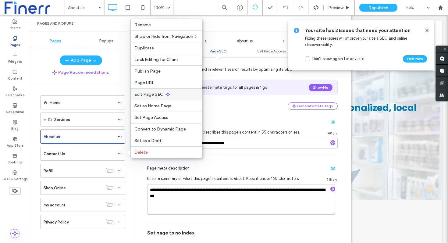
click at [156, 91] on div "Edit Page SEO" at bounding box center [166, 94] width 71 height 12
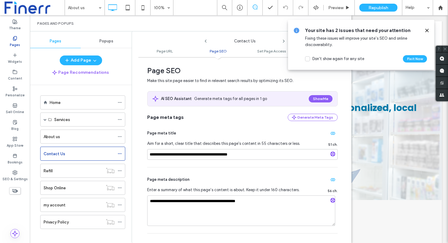
scroll to position [84, 0]
